Goal: Task Accomplishment & Management: Manage account settings

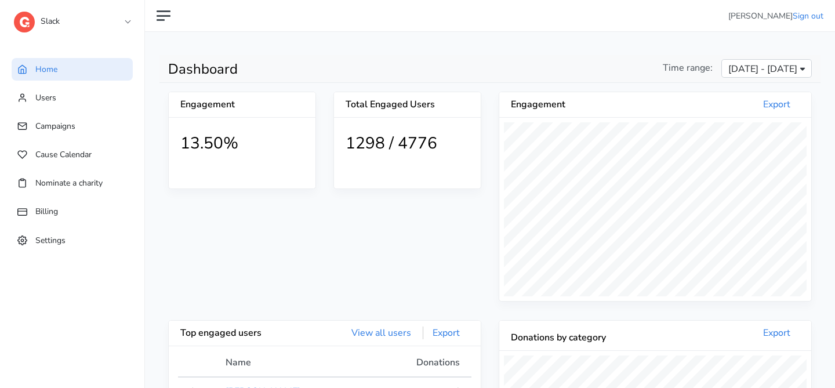
click at [128, 21] on link "Slack" at bounding box center [72, 18] width 116 height 21
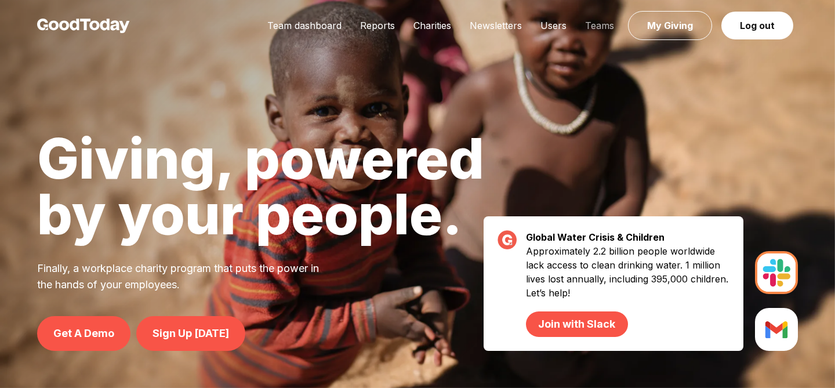
click at [591, 23] on link "Teams" at bounding box center [600, 26] width 48 height 12
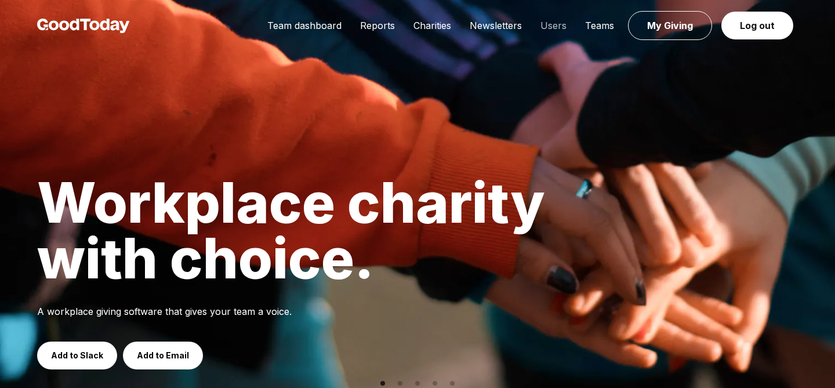
click at [558, 25] on link "Users" at bounding box center [553, 26] width 45 height 12
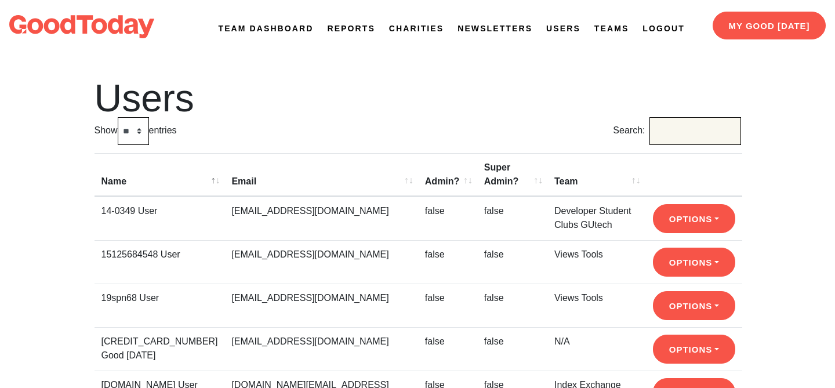
click at [687, 128] on input "Search:" at bounding box center [695, 131] width 92 height 28
type input "****"
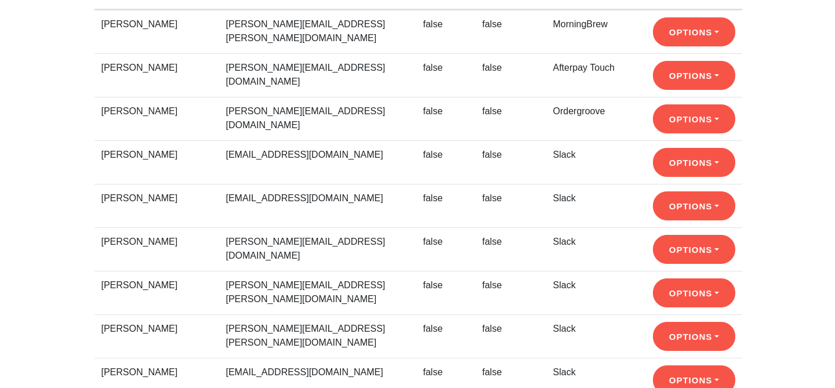
scroll to position [253, 0]
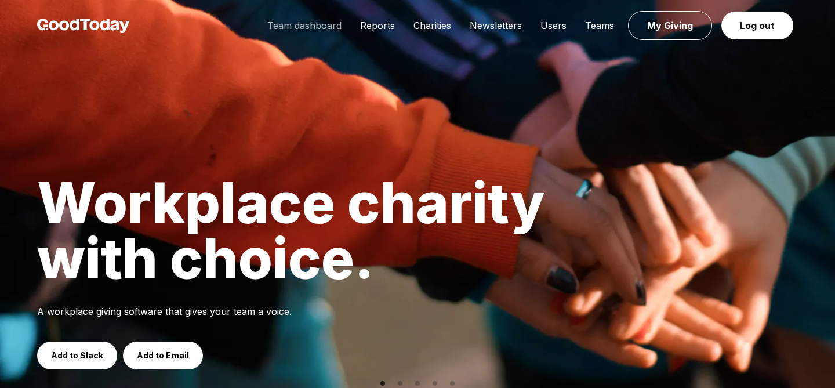
click at [296, 21] on link "Team dashboard" at bounding box center [304, 26] width 93 height 12
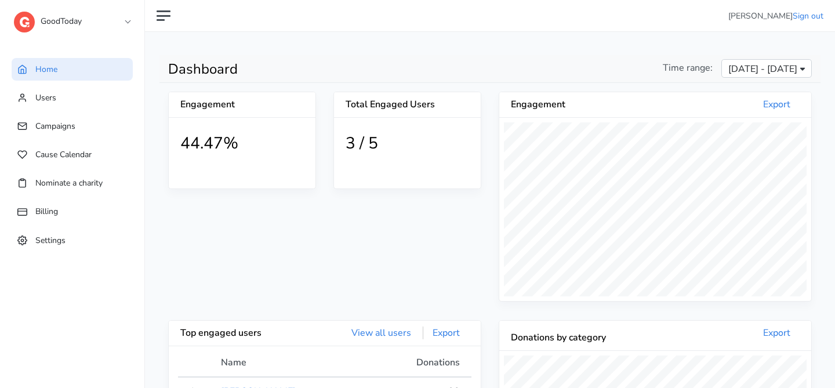
scroll to position [213, 312]
click at [94, 16] on link "GoodToday" at bounding box center [72, 18] width 116 height 21
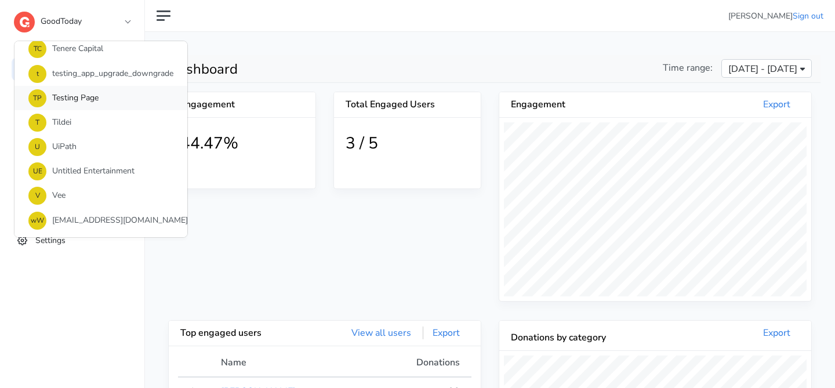
scroll to position [808, 0]
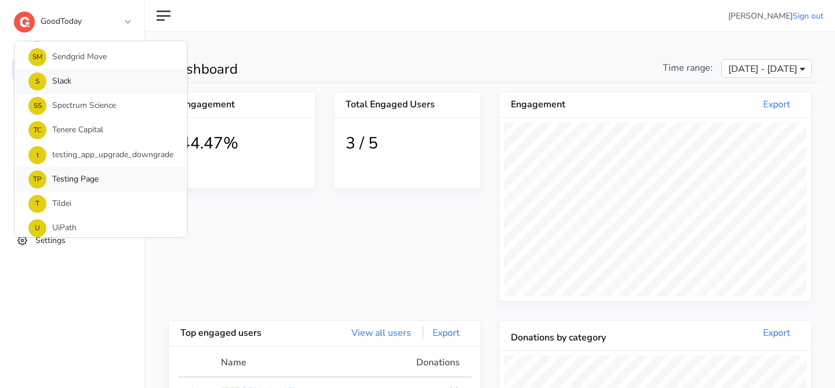
click at [92, 86] on link "S Slack" at bounding box center [100, 81] width 173 height 24
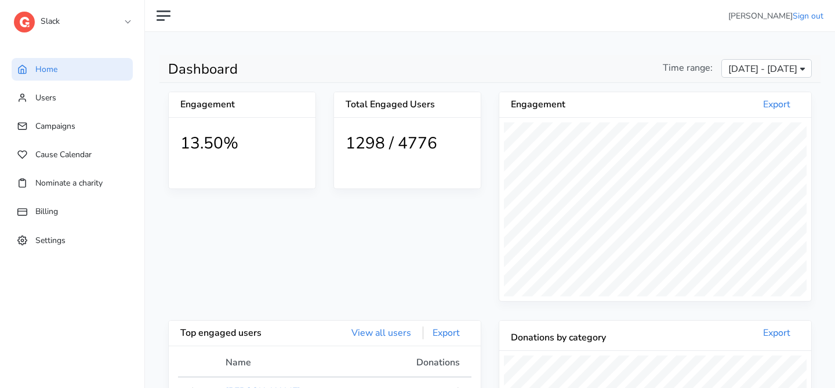
scroll to position [213, 312]
click at [73, 104] on link "Users" at bounding box center [72, 97] width 121 height 23
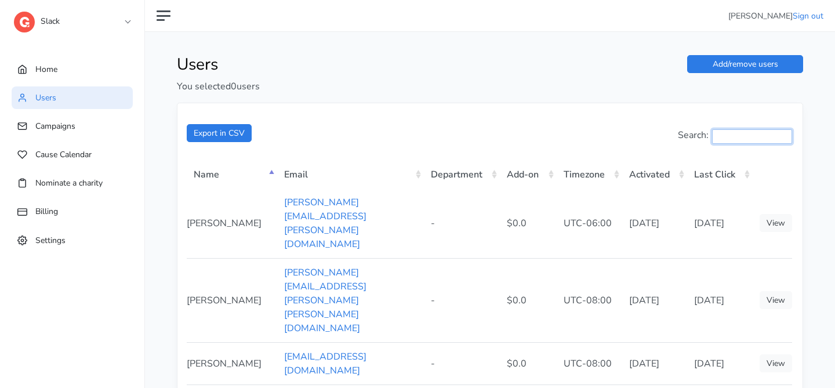
click at [726, 132] on input "Search:" at bounding box center [752, 136] width 80 height 14
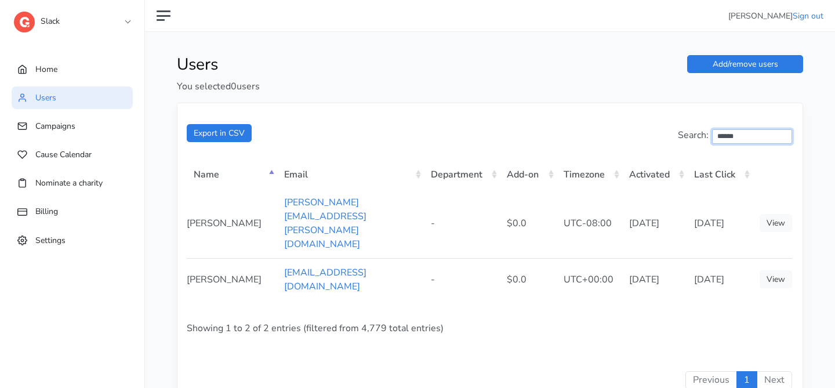
type input "******"
drag, startPoint x: 408, startPoint y: 251, endPoint x: 254, endPoint y: 246, distance: 153.7
click at [254, 258] on tr "Judy Kavanagh jckavanagh@slack-corp.com - $0.0 UTC+00:00 2024-12-02 2025-09-02 …" at bounding box center [489, 279] width 605 height 42
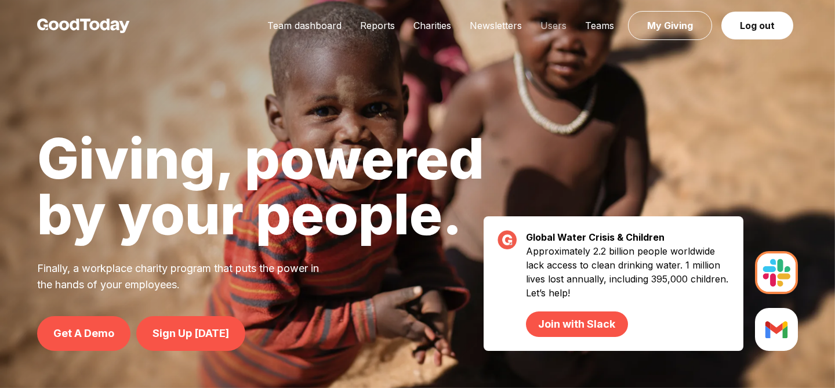
click at [550, 21] on link "Users" at bounding box center [553, 26] width 45 height 12
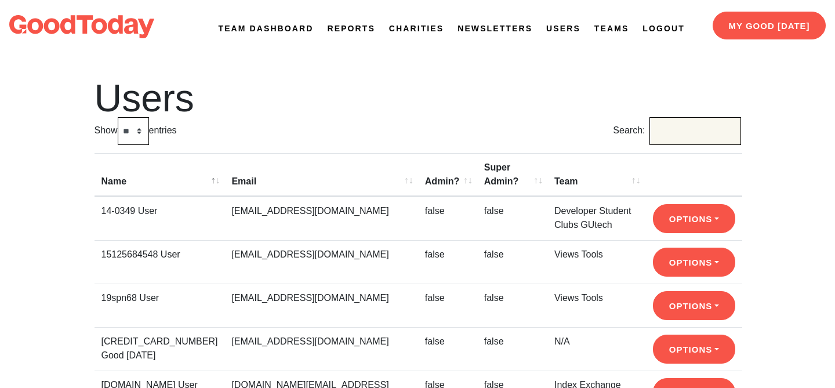
click at [661, 119] on input "Search:" at bounding box center [695, 131] width 92 height 28
type input "****"
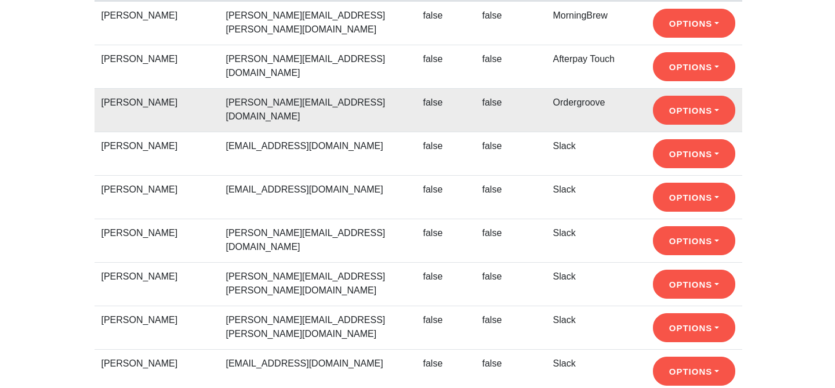
scroll to position [358, 0]
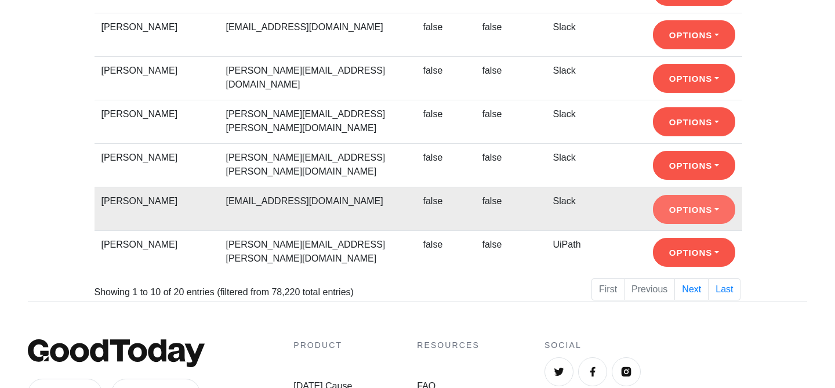
click at [717, 213] on button "Options" at bounding box center [694, 209] width 82 height 29
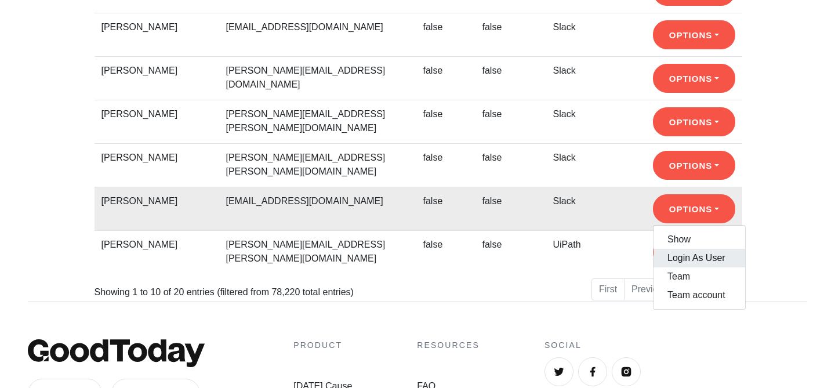
click at [719, 260] on link "Login As User" at bounding box center [699, 258] width 92 height 19
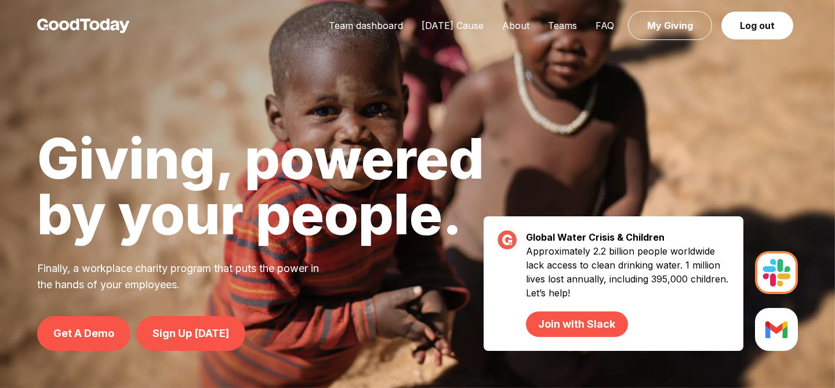
click at [391, 33] on div "Team dashboard Today's Cause About Teams FAQ My Giving Log out" at bounding box center [417, 26] width 835 height 52
click at [391, 30] on link "Team dashboard" at bounding box center [365, 26] width 93 height 12
click at [739, 27] on link "Log out" at bounding box center [757, 26] width 72 height 28
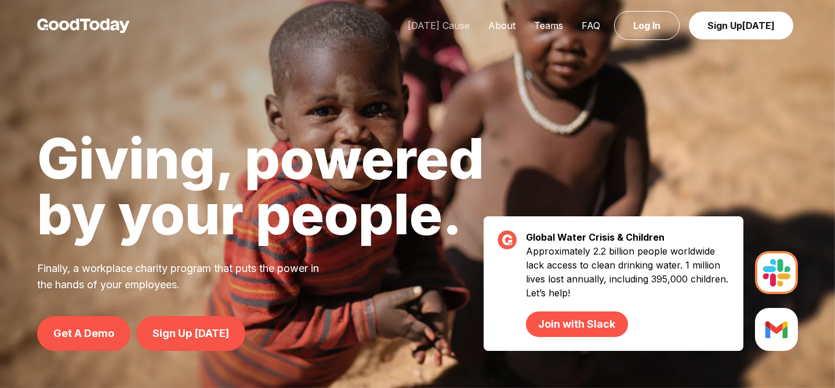
click at [406, 27] on link "Today's Cause" at bounding box center [438, 26] width 81 height 12
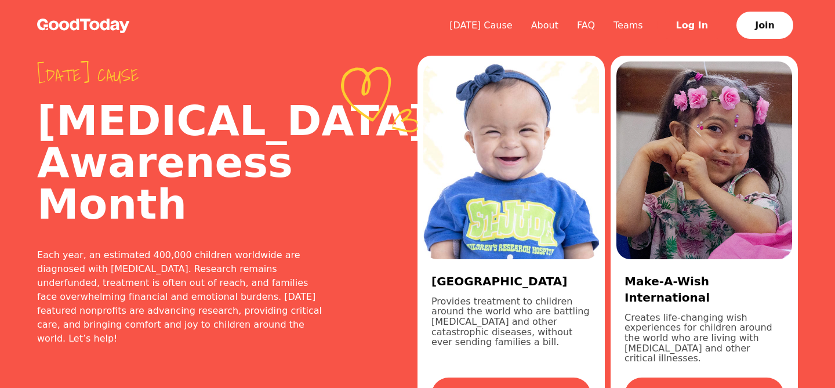
click at [704, 26] on link "Log In" at bounding box center [692, 25] width 71 height 28
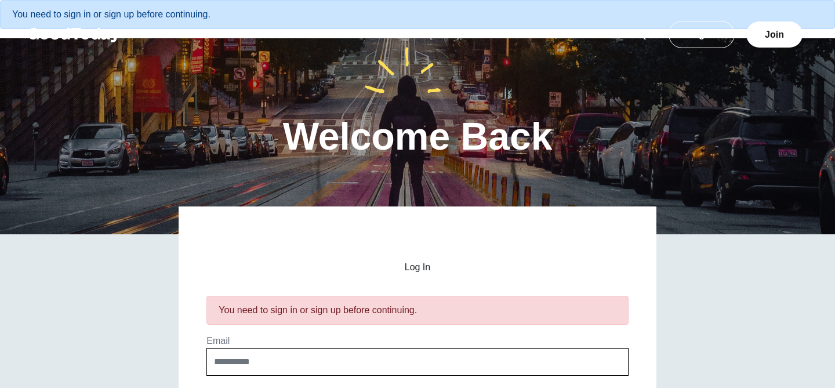
scroll to position [75, 0]
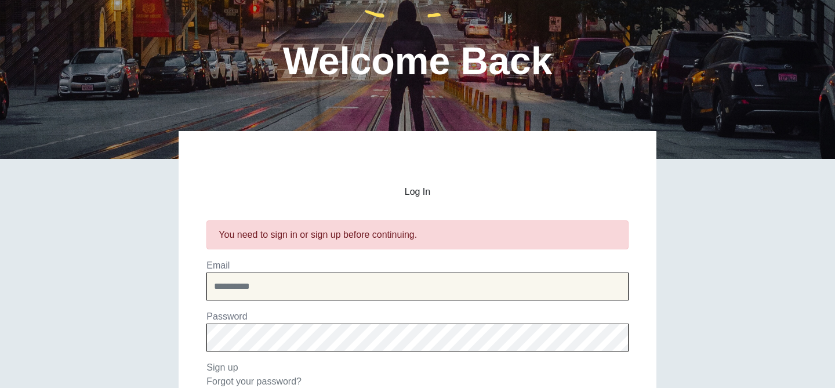
click at [383, 281] on input "email" at bounding box center [416, 286] width 421 height 28
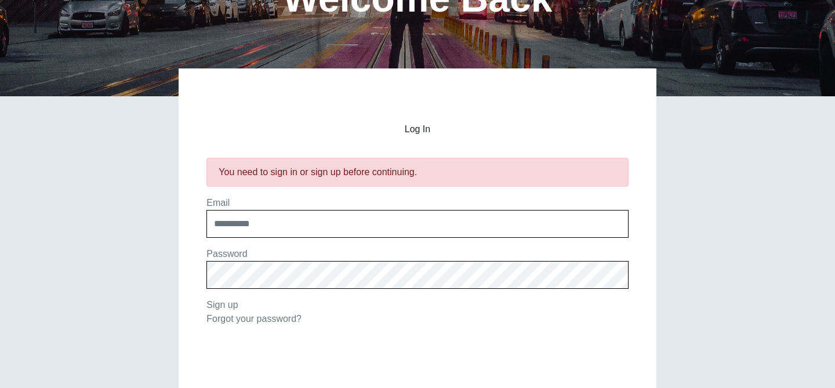
scroll to position [188, 0]
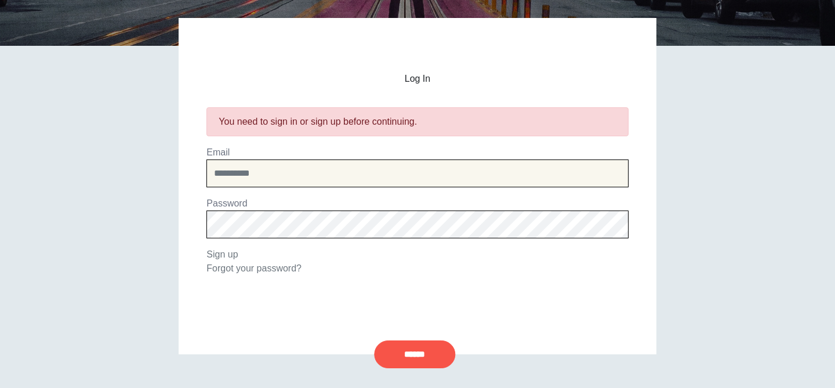
type input "**********"
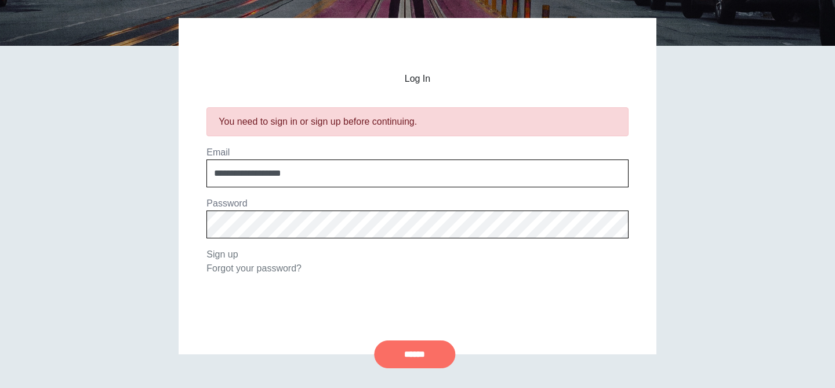
click at [420, 354] on input "******" at bounding box center [414, 354] width 81 height 28
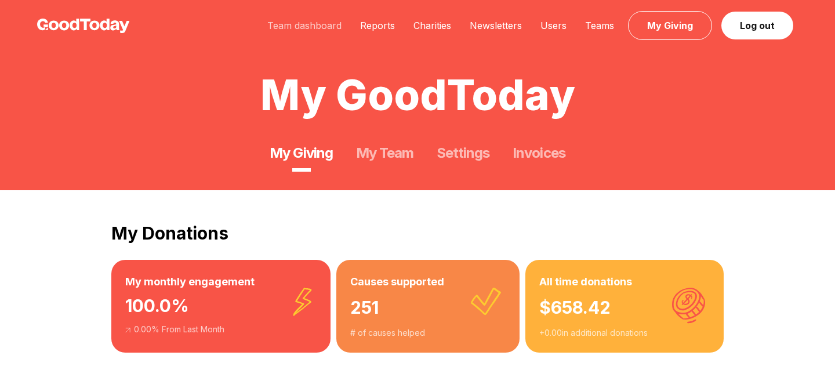
click at [274, 24] on link "Team dashboard" at bounding box center [304, 26] width 93 height 12
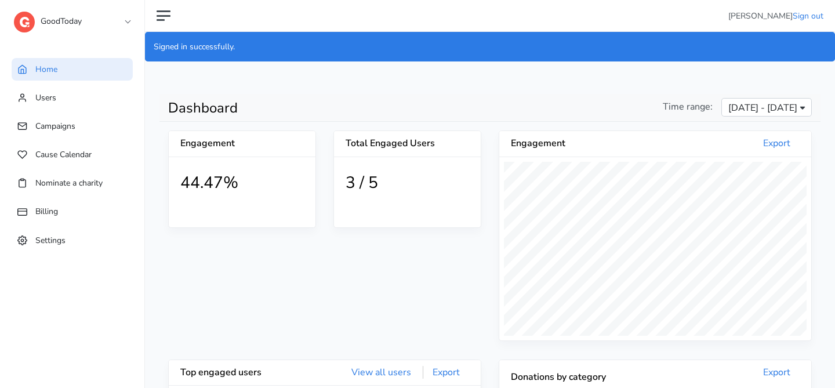
scroll to position [213, 312]
click at [111, 30] on div "GoodToday 1 1SE a [PERSON_NAME] B BCG B BeanieSpace B [PERSON_NAME] C Chariot C…" at bounding box center [72, 23] width 116 height 46
click at [111, 19] on link "GoodToday" at bounding box center [72, 18] width 116 height 21
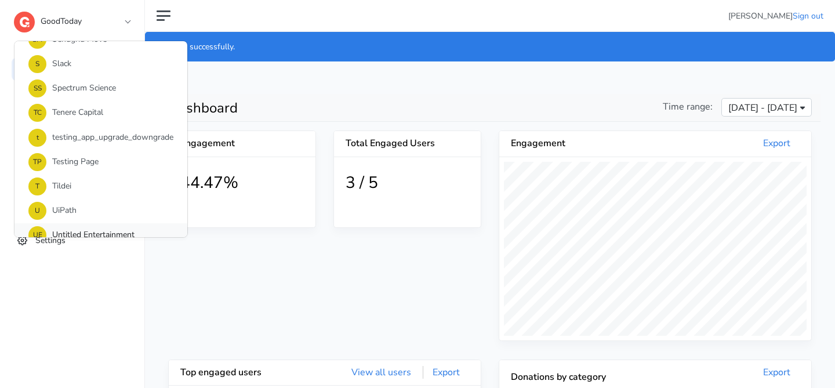
scroll to position [767, 0]
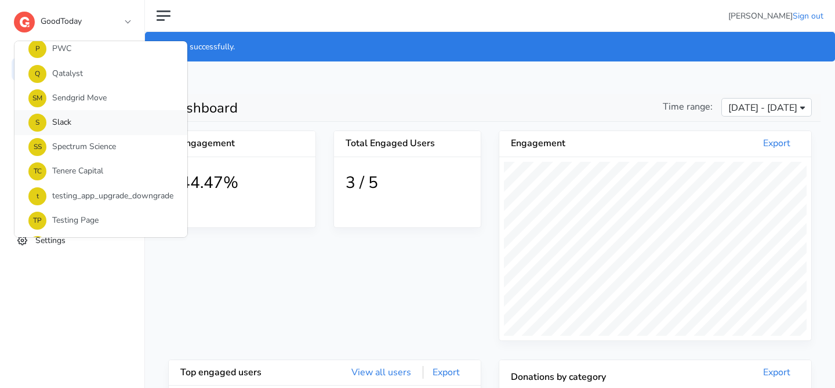
click at [98, 122] on link "S Slack" at bounding box center [100, 122] width 173 height 24
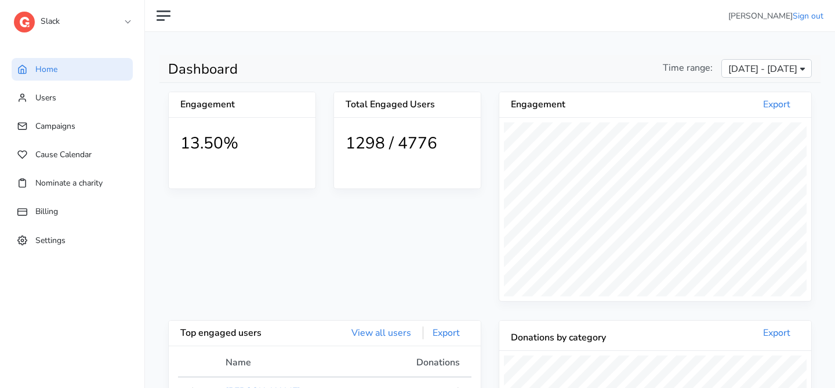
scroll to position [213, 312]
click at [80, 96] on link "Users" at bounding box center [72, 97] width 121 height 23
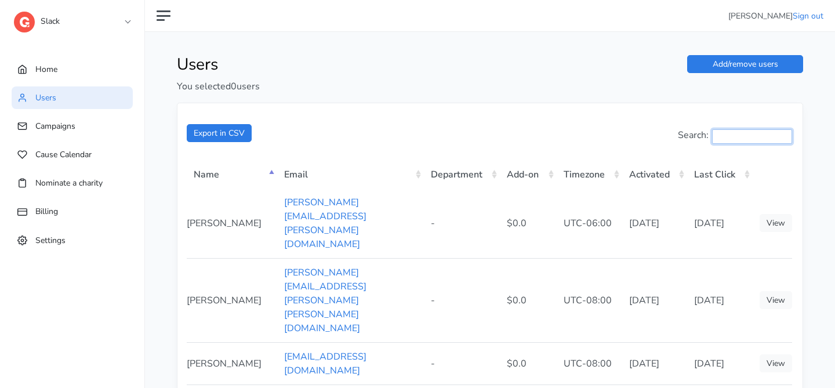
click at [732, 129] on input "Search:" at bounding box center [752, 136] width 80 height 14
paste input "**********"
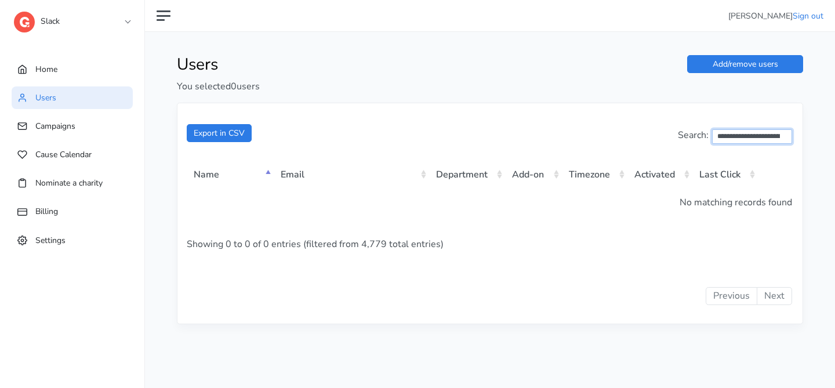
scroll to position [0, 16]
type input "**********"
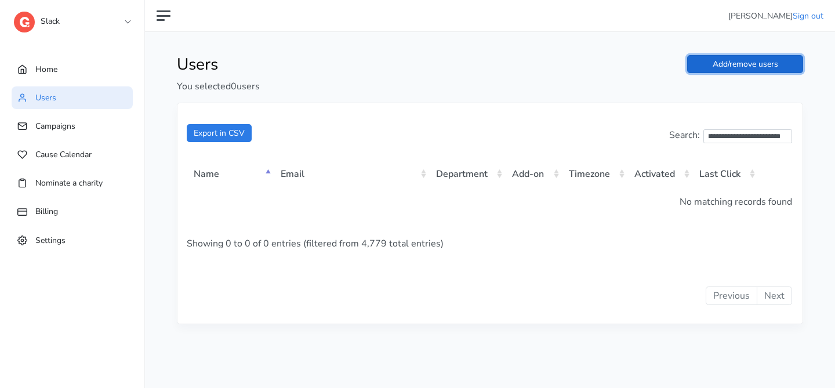
click at [746, 69] on link "Add/remove users" at bounding box center [745, 64] width 116 height 18
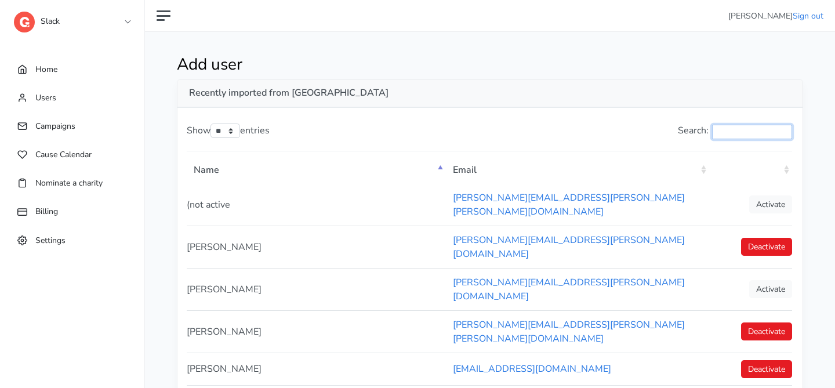
click at [748, 132] on input "Search:" at bounding box center [752, 132] width 80 height 14
paste input "**********"
type input "**********"
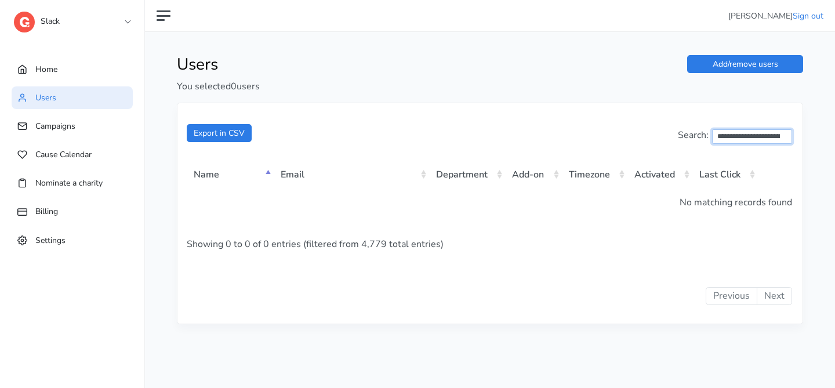
drag, startPoint x: 744, startPoint y: 138, endPoint x: 756, endPoint y: 138, distance: 12.8
click at [756, 138] on input "**********" at bounding box center [752, 136] width 80 height 14
click at [724, 134] on input "**********" at bounding box center [747, 136] width 89 height 14
type input "**********"
click at [726, 145] on div "**********" at bounding box center [489, 138] width 605 height 34
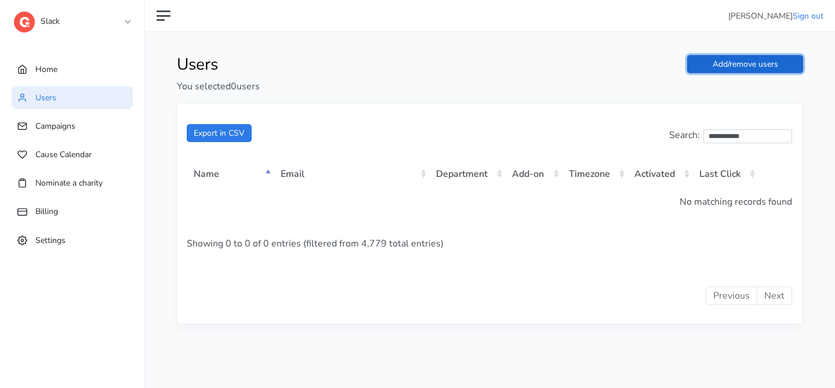
click at [762, 71] on link "Add/remove users" at bounding box center [745, 64] width 116 height 18
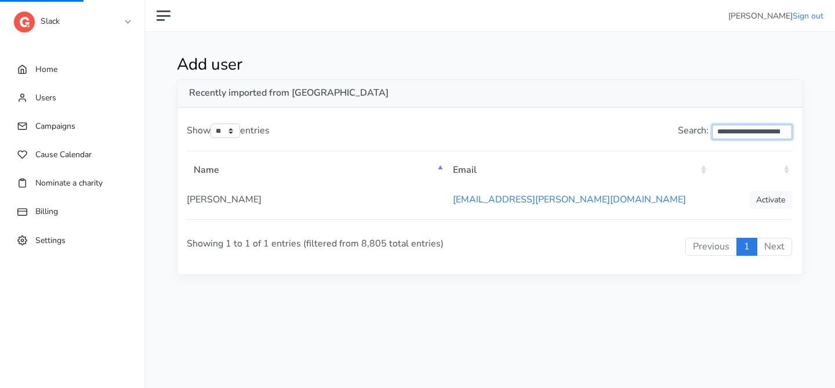
click at [759, 126] on input "**********" at bounding box center [752, 132] width 80 height 14
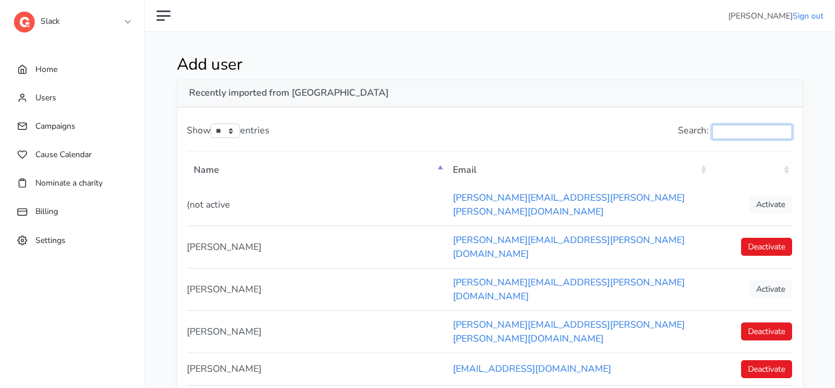
click at [761, 131] on input "Search:" at bounding box center [752, 132] width 80 height 14
paste input "**********"
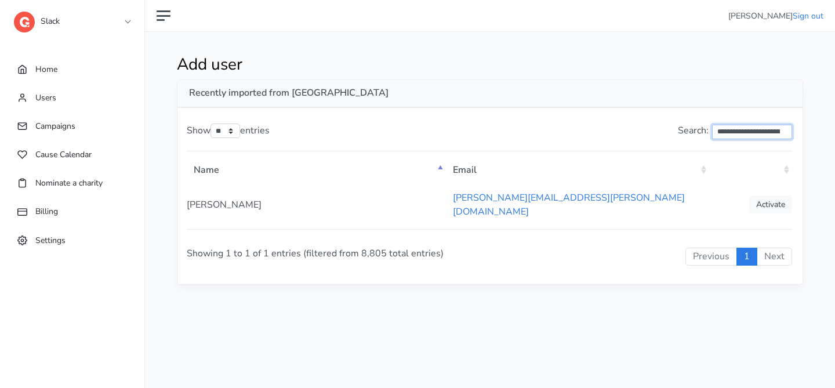
scroll to position [0, 28]
type input "**********"
click at [88, 67] on link "Home" at bounding box center [72, 69] width 121 height 23
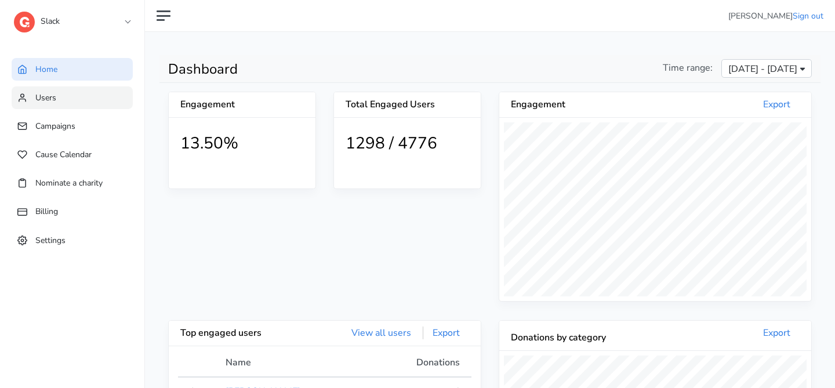
click at [94, 104] on link "Users" at bounding box center [72, 97] width 121 height 23
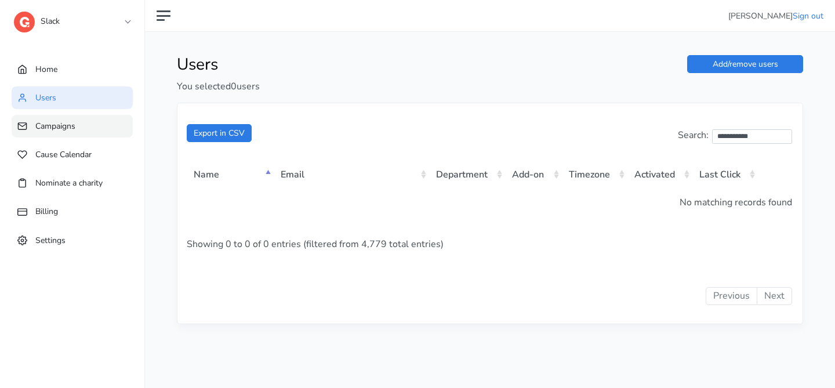
click at [89, 121] on link "Campaigns" at bounding box center [72, 126] width 121 height 23
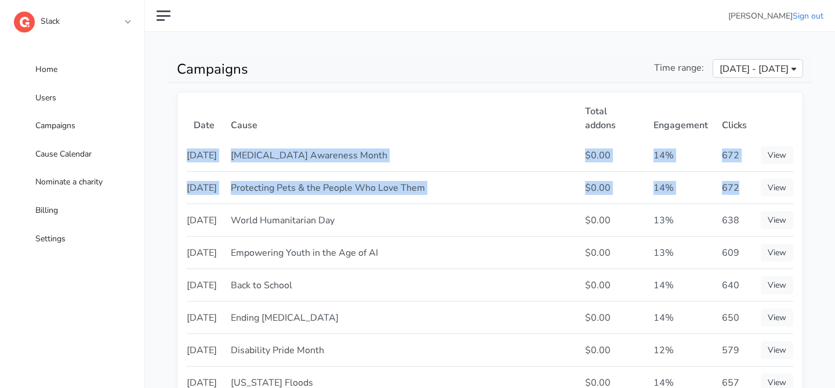
drag, startPoint x: 731, startPoint y: 171, endPoint x: 188, endPoint y: 140, distance: 543.4
copy tbody "[DATE] [MEDICAL_DATA] Awareness Month $0.00 14% 672 View [DATE] Protecting Pets…"
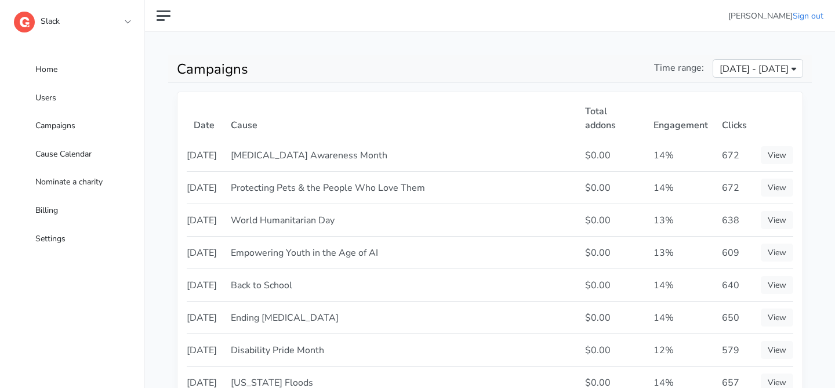
click at [114, 5] on div "Slack 1 1SE a [PERSON_NAME] B BCG B BeanieSpace B [PERSON_NAME] C Chariot C Con…" at bounding box center [72, 23] width 116 height 46
click at [114, 20] on link "Slack" at bounding box center [72, 18] width 116 height 21
click at [127, 16] on link "Slack" at bounding box center [72, 18] width 116 height 21
click at [127, 19] on link "Slack" at bounding box center [72, 18] width 116 height 21
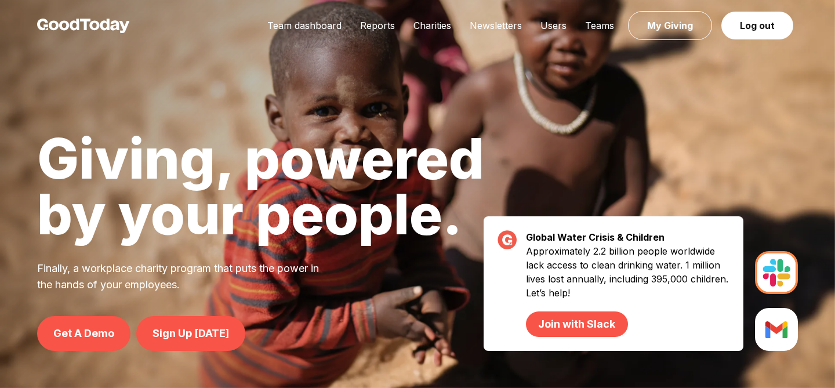
click at [323, 34] on div "Team dashboard Reports Charities Newsletters Users Teams My Giving Log out" at bounding box center [417, 26] width 835 height 52
click at [323, 28] on link "Team dashboard" at bounding box center [304, 26] width 93 height 12
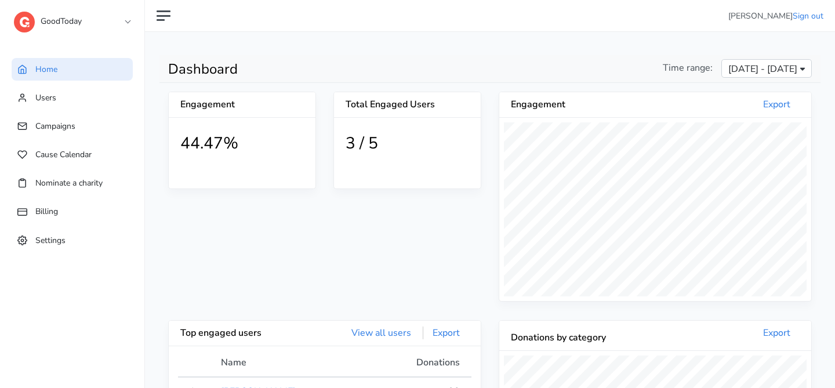
scroll to position [213, 312]
click at [94, 24] on link "GoodToday" at bounding box center [72, 18] width 116 height 21
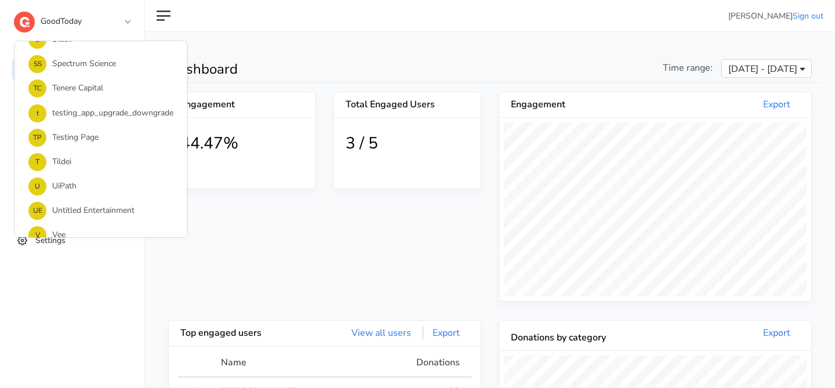
scroll to position [889, 0]
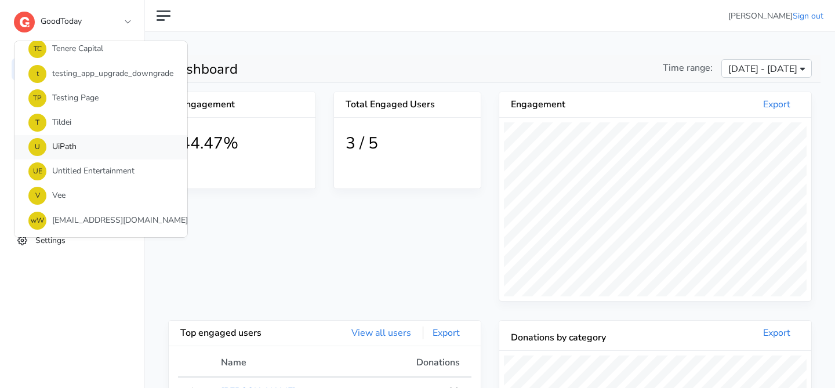
click at [79, 154] on link "U UiPath" at bounding box center [100, 147] width 173 height 24
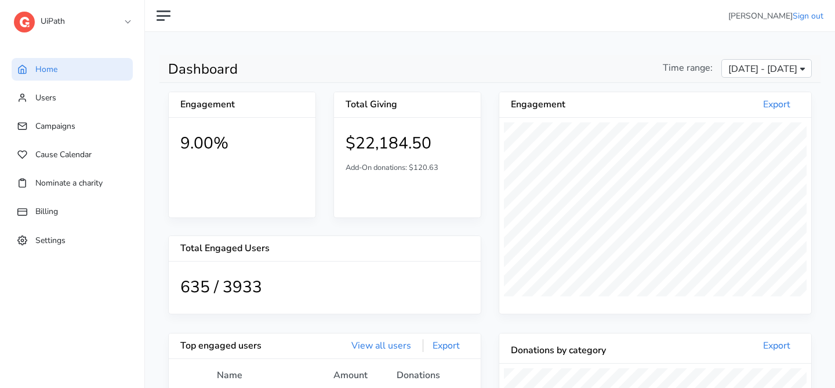
scroll to position [213, 312]
click at [83, 94] on link "Users" at bounding box center [72, 97] width 121 height 23
click at [78, 115] on link "Campaigns" at bounding box center [72, 126] width 121 height 23
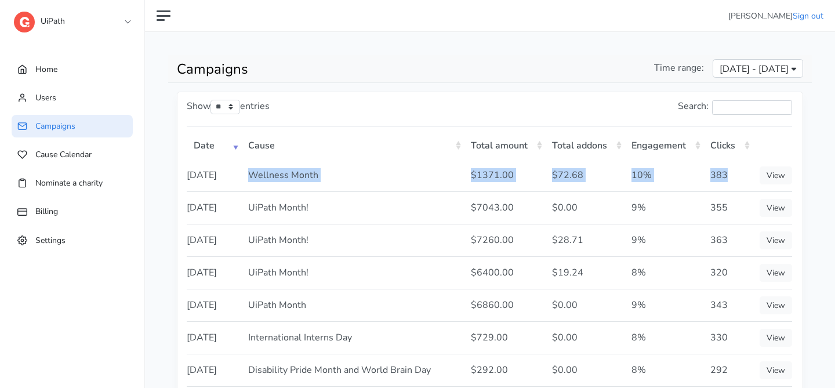
drag, startPoint x: 728, startPoint y: 183, endPoint x: 242, endPoint y: 180, distance: 486.3
click at [242, 180] on tr "[DATE] Wellness Month $1371.00 $72.68 10% 383 View" at bounding box center [489, 175] width 605 height 32
copy tr "Wellness Month $1371.00 $72.68 10% 383"
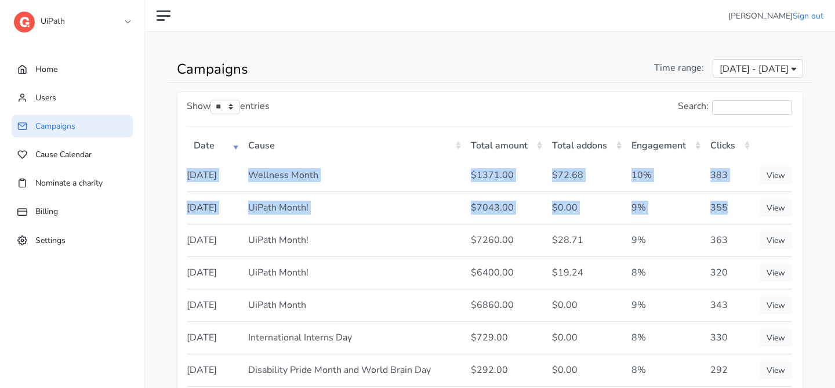
drag, startPoint x: 730, startPoint y: 221, endPoint x: 188, endPoint y: 169, distance: 544.5
click at [188, 169] on tbody "[DATE] Wellness Month $1371.00 $72.68 10% 383 View [DATE] UiPath Month! 9%" at bounding box center [489, 321] width 605 height 324
copy tbody "[DATE] Wellness Month $1371.00 $72.68 10% 383 View [DATE] UiPath Month! $7043.0…"
click at [128, 24] on link "UiPath" at bounding box center [72, 18] width 116 height 21
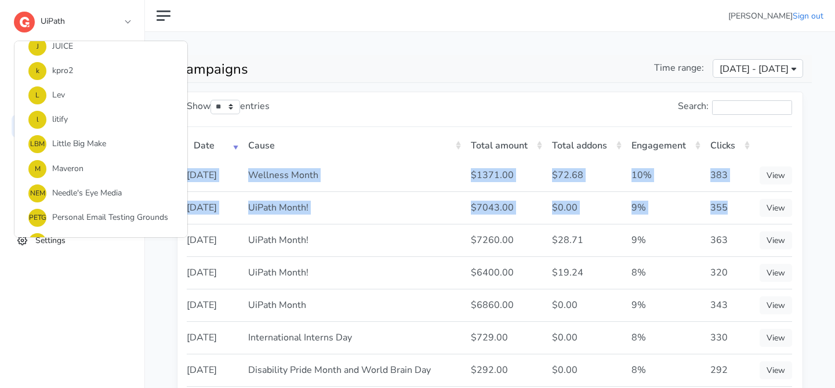
scroll to position [723, 0]
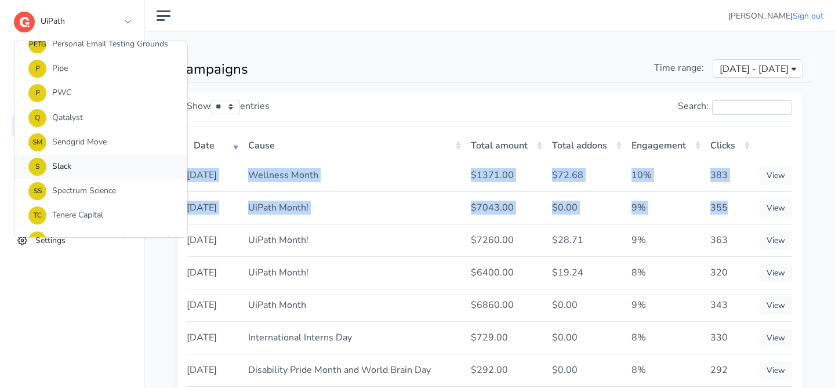
click at [108, 166] on link "S Slack" at bounding box center [100, 166] width 173 height 24
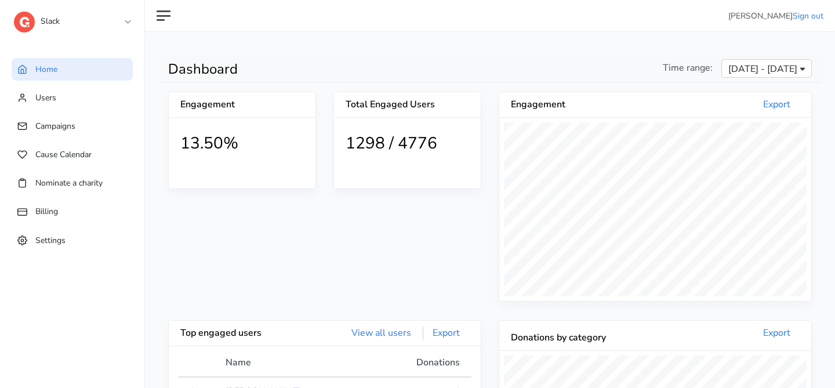
scroll to position [213, 312]
click at [34, 100] on link "Users" at bounding box center [72, 97] width 121 height 23
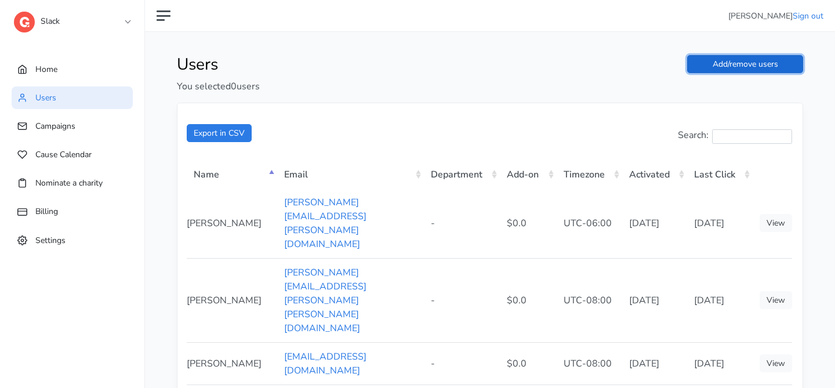
click at [765, 64] on link "Add/remove users" at bounding box center [745, 64] width 116 height 18
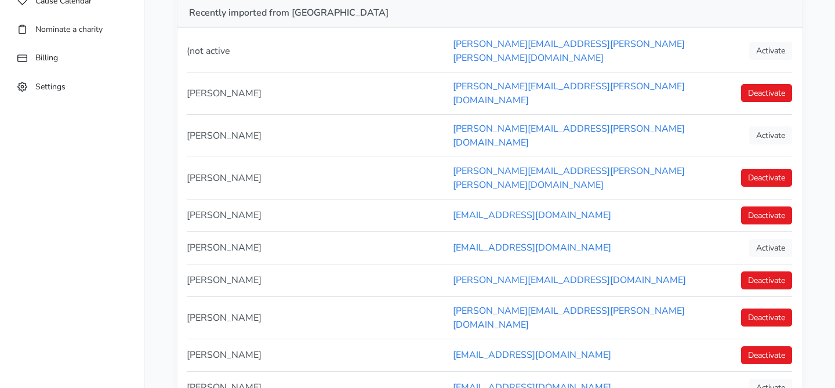
scroll to position [220, 0]
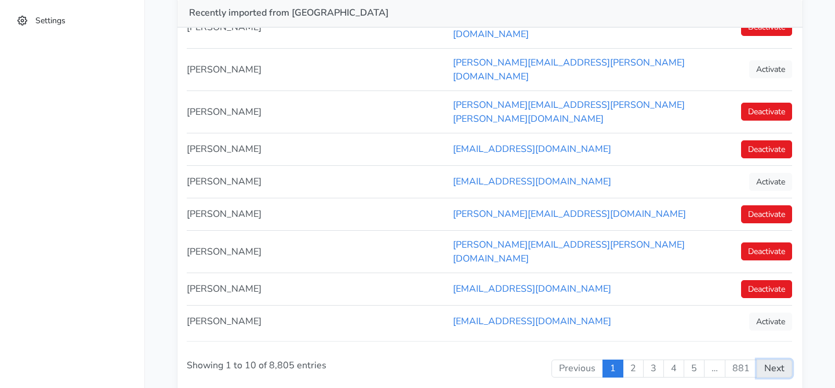
click at [770, 359] on link "Next" at bounding box center [773, 368] width 35 height 19
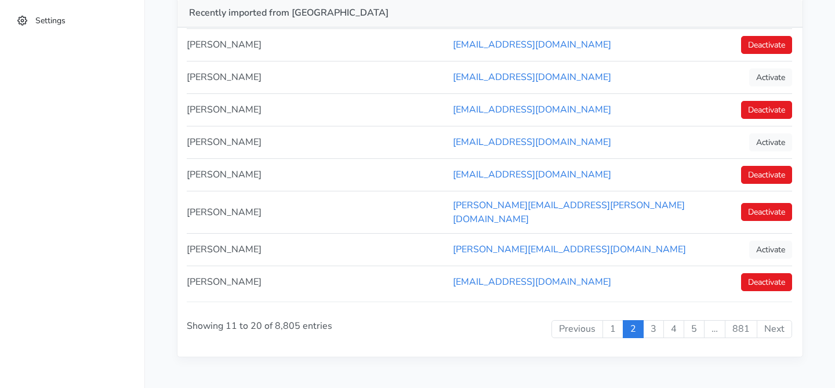
click at [777, 329] on div "Previous 1 2 3 4 5 … 881 Next" at bounding box center [619, 329] width 344 height 56
click at [777, 326] on link "Next" at bounding box center [773, 329] width 35 height 19
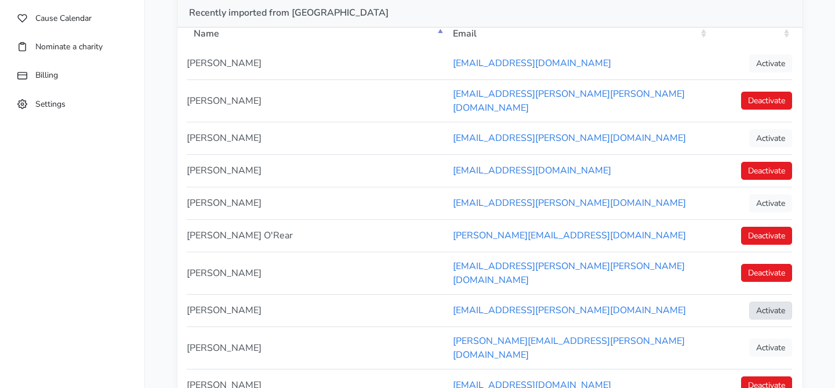
scroll to position [211, 0]
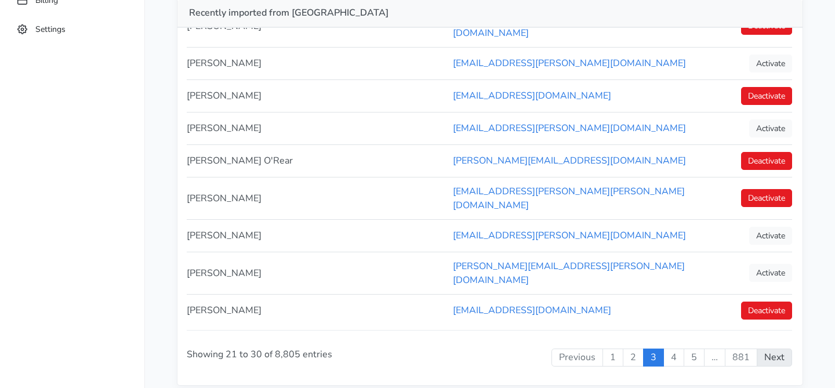
click at [770, 348] on link "Next" at bounding box center [773, 357] width 35 height 19
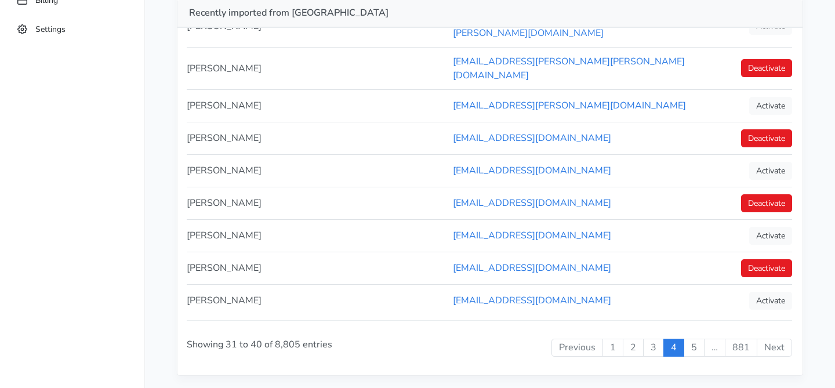
click at [770, 339] on link "Next" at bounding box center [773, 348] width 35 height 19
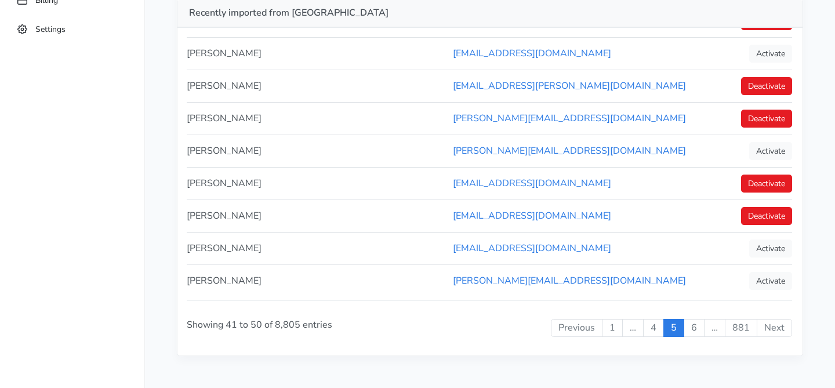
scroll to position [0, 0]
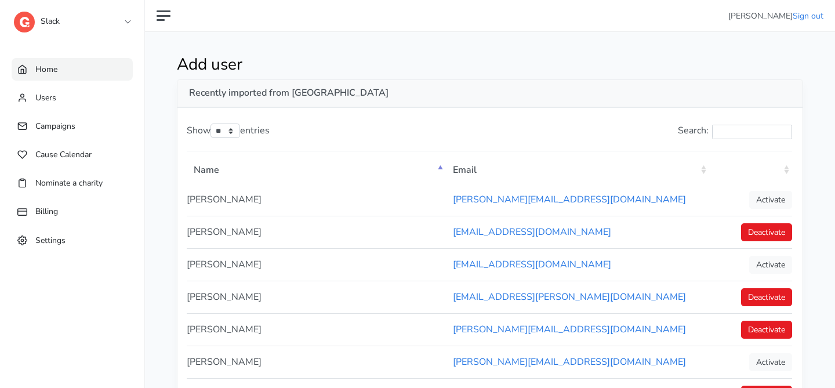
click at [72, 60] on link "Home" at bounding box center [72, 69] width 121 height 23
